Goal: Register for event/course

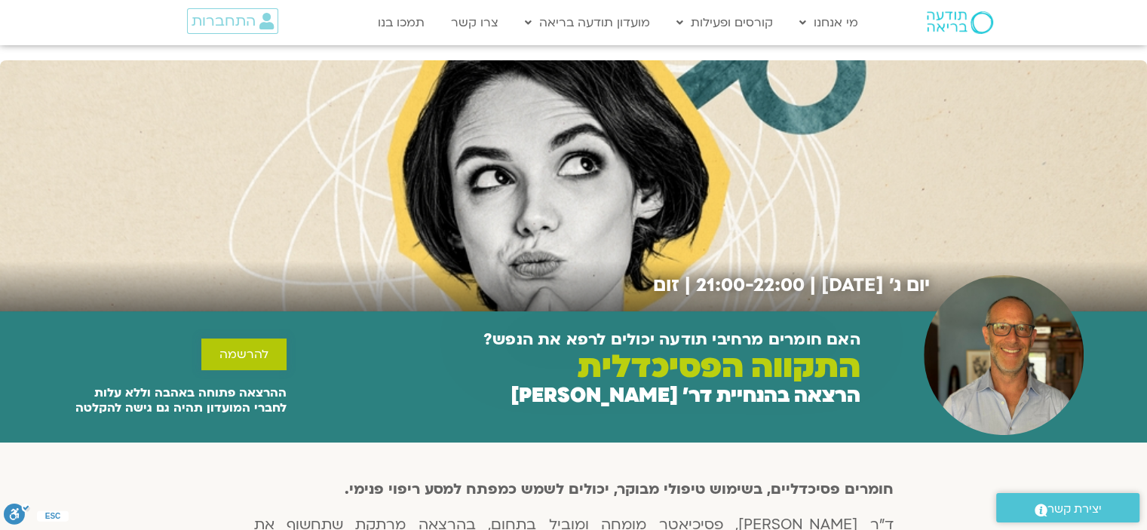
click at [247, 360] on span "להרשמה" at bounding box center [244, 355] width 49 height 14
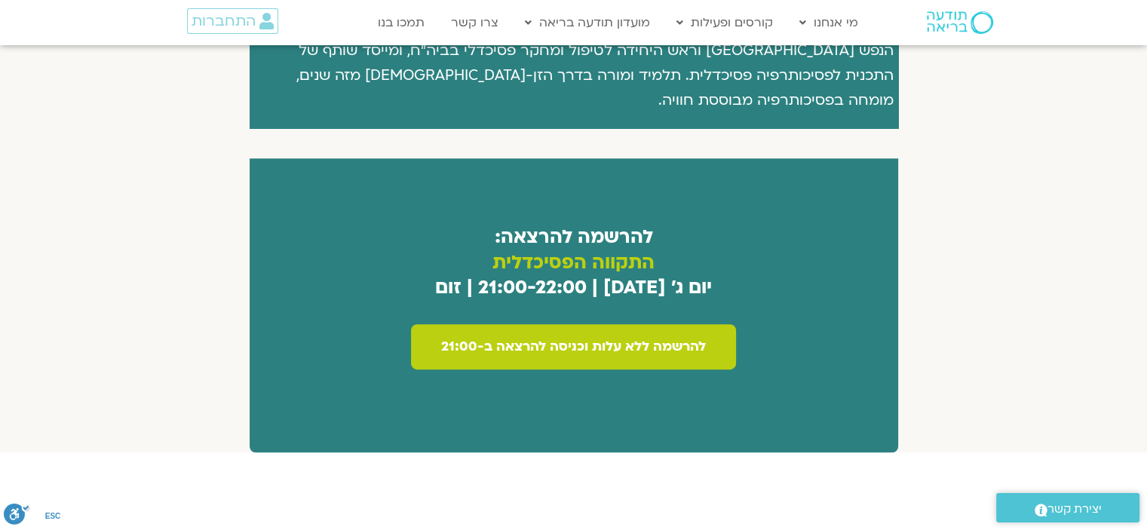
scroll to position [824, 0]
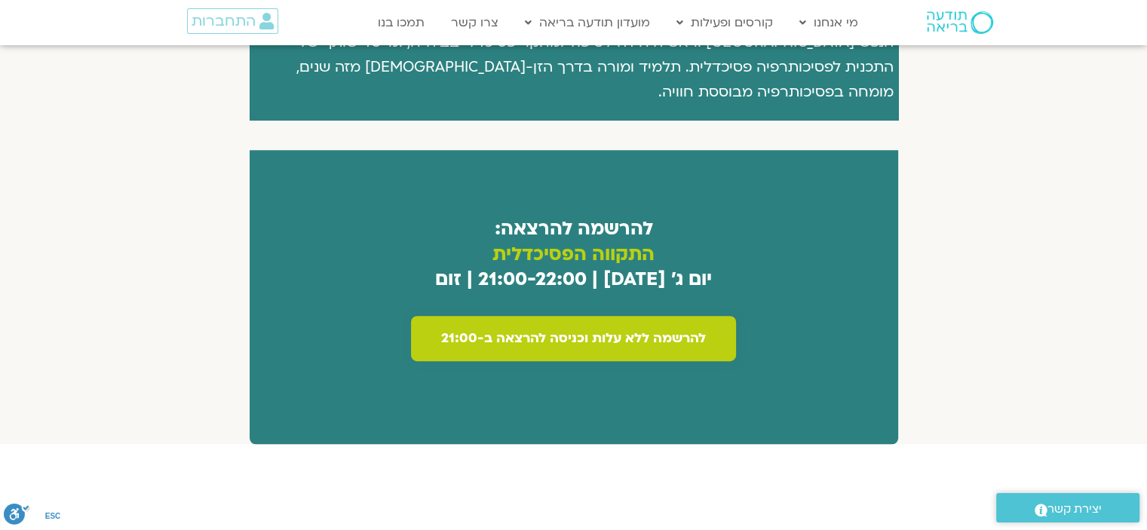
click at [634, 331] on span "להרשמה ללא עלות וכניסה להרצאה ב-21:00" at bounding box center [573, 338] width 265 height 15
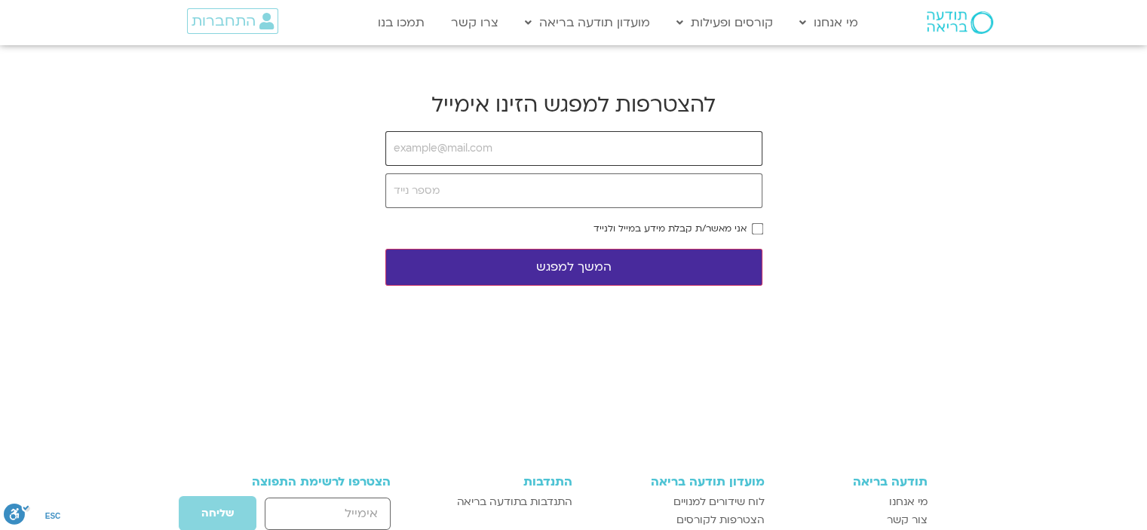
click at [711, 156] on input "email" at bounding box center [573, 148] width 377 height 35
type input "[EMAIL_ADDRESS][DOMAIN_NAME]"
click at [508, 196] on input "tel" at bounding box center [573, 191] width 377 height 35
type input "0542224530"
click at [570, 275] on button "המשך למפגש" at bounding box center [573, 267] width 377 height 37
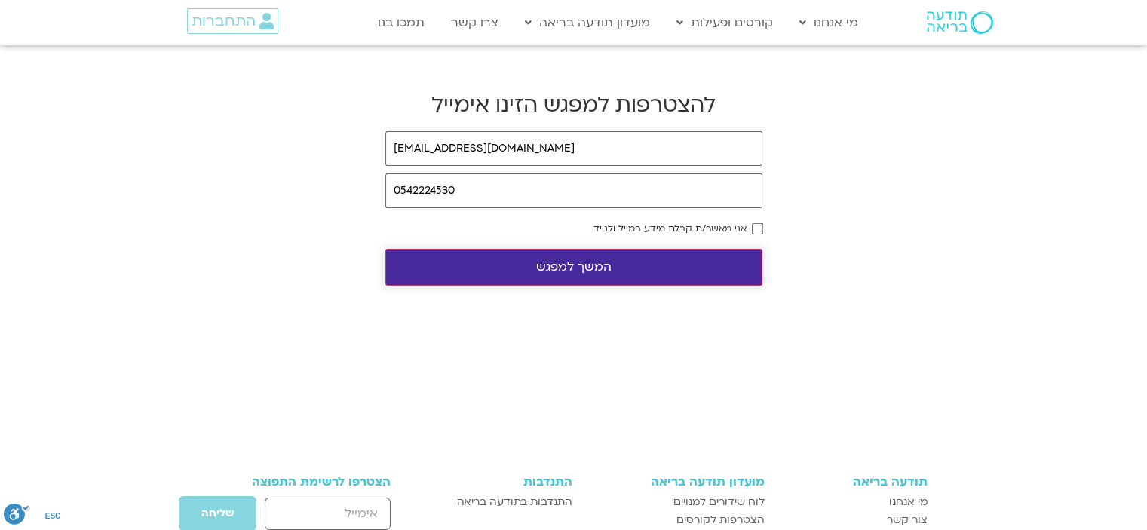
click at [567, 272] on button "המשך למפגש" at bounding box center [573, 267] width 377 height 37
